Goal: Use online tool/utility: Utilize a website feature to perform a specific function

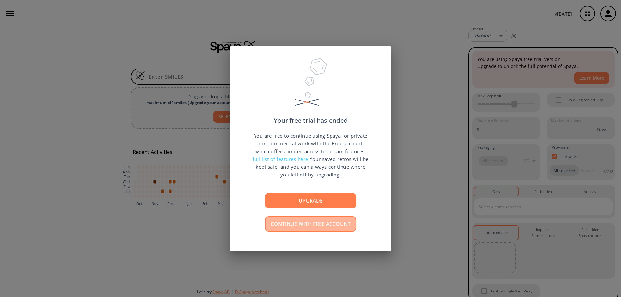
click at [316, 224] on button "Continue with free account" at bounding box center [311, 224] width 92 height 16
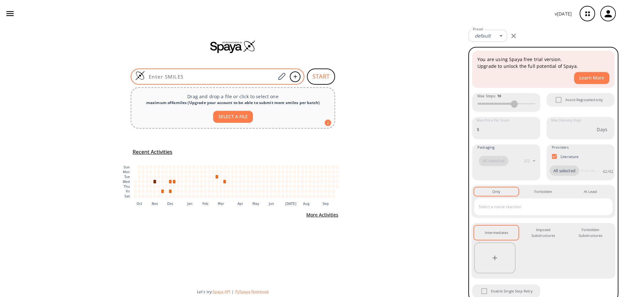
click at [201, 72] on div at bounding box center [218, 77] width 174 height 16
paste input "CC1=NNC=2N=CC(=CC12)S(=O)(=O)NC=3C=CC=C4C=CC=NC34"
type input "CC1=NNC=2N=CC(=CC12)S(=O)(=O)NC=3C=CC=C4C=CC=NC34"
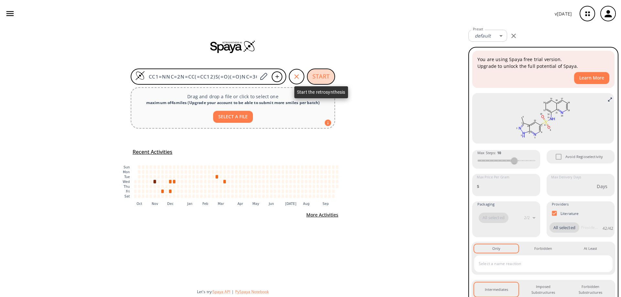
click at [330, 74] on button "START" at bounding box center [321, 77] width 28 height 16
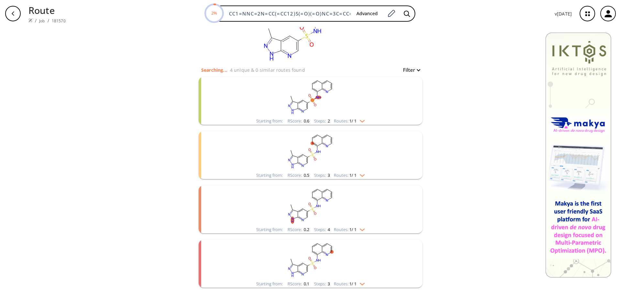
scroll to position [59, 0]
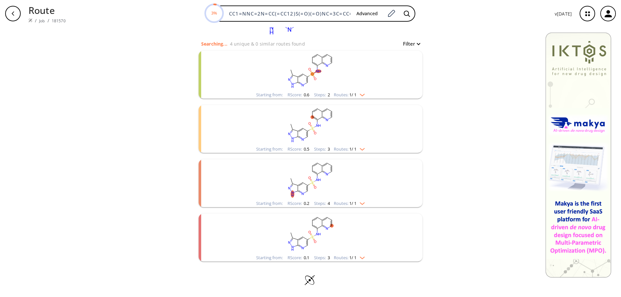
click at [364, 95] on img "clusters" at bounding box center [361, 93] width 8 height 5
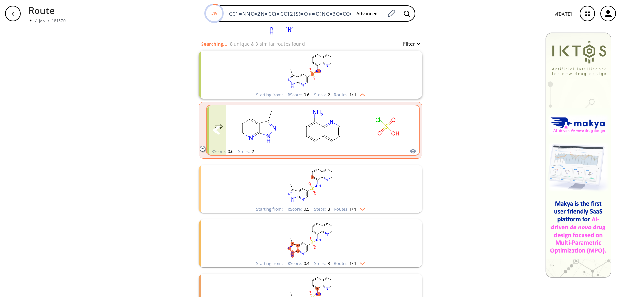
click at [362, 123] on rect "clusters" at bounding box center [388, 126] width 58 height 40
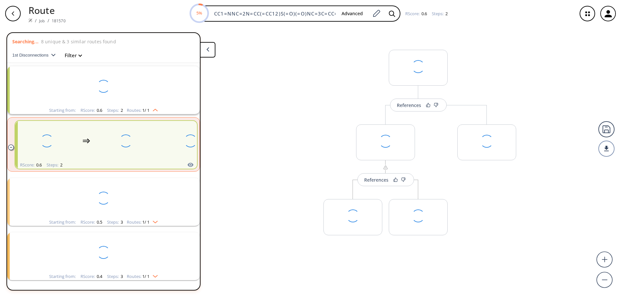
scroll to position [15, 0]
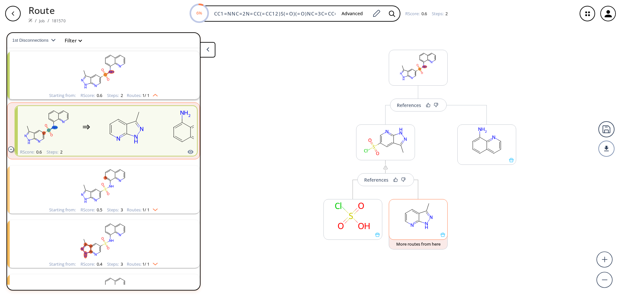
drag, startPoint x: 418, startPoint y: 222, endPoint x: 402, endPoint y: 225, distance: 16.1
click at [402, 225] on rect at bounding box center [418, 216] width 58 height 33
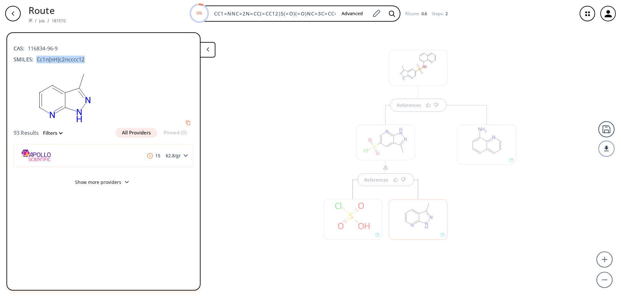
drag, startPoint x: 85, startPoint y: 61, endPoint x: 36, endPoint y: 57, distance: 49.4
click at [36, 57] on div "SMILES: Cc1n[nH]c2ncccc12" at bounding box center [104, 60] width 180 height 8
copy span "Cc1n[nH]c2ncccc12"
click at [15, 19] on div "button" at bounding box center [13, 14] width 16 height 16
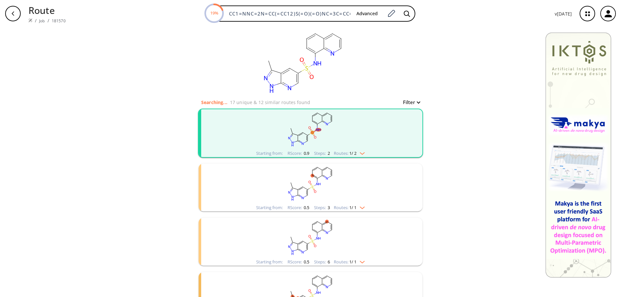
click at [360, 132] on rect "clusters" at bounding box center [311, 129] width 168 height 40
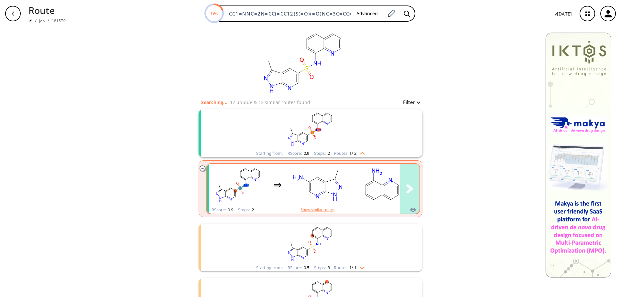
click at [332, 194] on ellipse "clusters" at bounding box center [335, 197] width 6 height 12
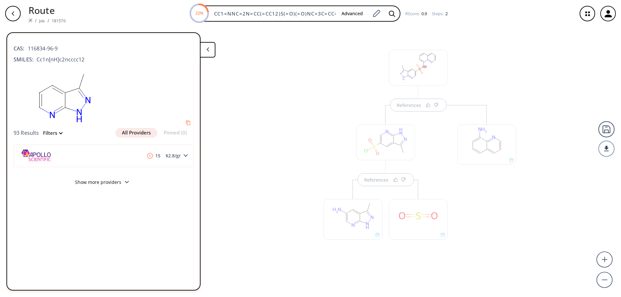
click at [215, 51] on button at bounding box center [208, 50] width 16 height 16
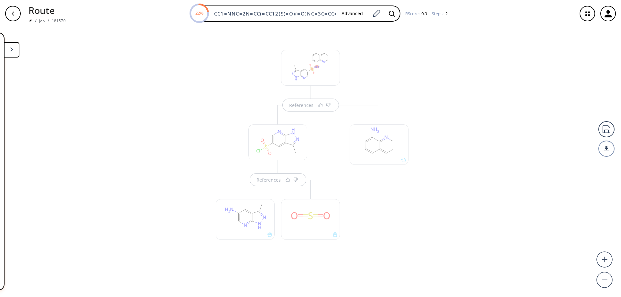
click at [74, 82] on div "References References" at bounding box center [310, 159] width 621 height 265
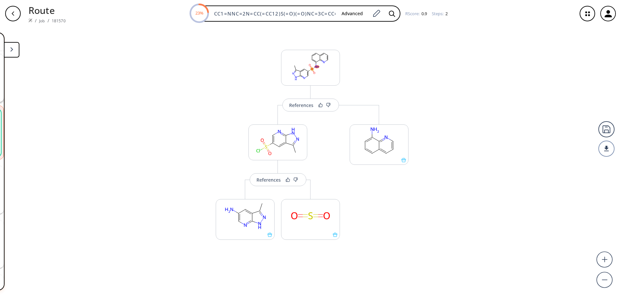
scroll to position [15, 0]
click at [416, 248] on div "References More routes from here References More routes from here More routes f…" at bounding box center [310, 159] width 621 height 265
click at [8, 14] on div "button" at bounding box center [13, 14] width 16 height 16
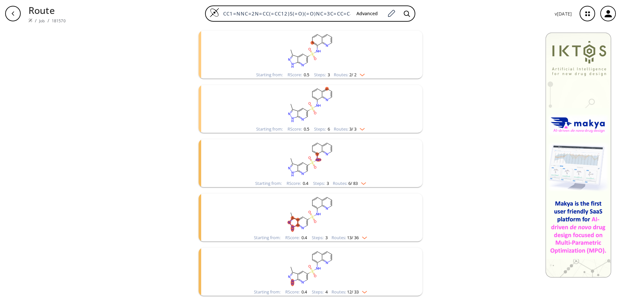
scroll to position [194, 0]
